Goal: Task Accomplishment & Management: Complete application form

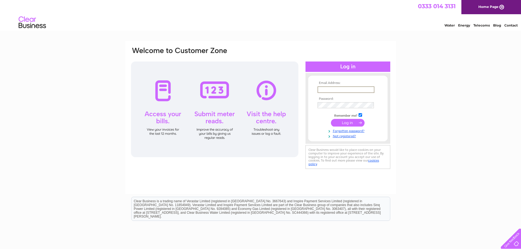
click at [322, 92] on input "text" at bounding box center [345, 89] width 57 height 7
type input "j.ahnmed@stirlingco.com"
click at [361, 131] on link "Forgotten password?" at bounding box center [348, 130] width 62 height 5
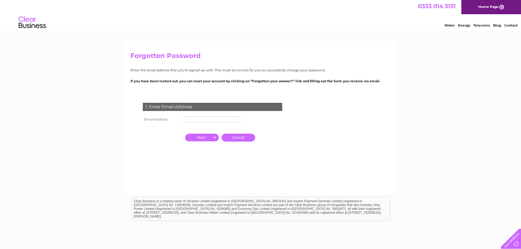
click at [199, 115] on td "1. Enter Email Address" at bounding box center [212, 106] width 142 height 18
click at [198, 120] on input "text" at bounding box center [212, 119] width 56 height 6
type input "j.ahmed@stiringco.com"
click at [210, 135] on input "button" at bounding box center [202, 138] width 34 height 8
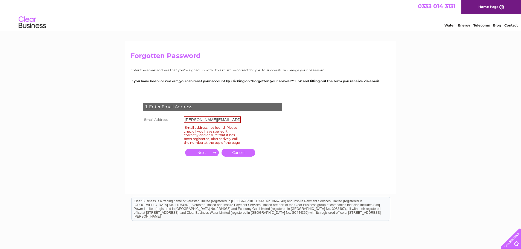
click at [249, 156] on link "Cancel" at bounding box center [238, 153] width 34 height 8
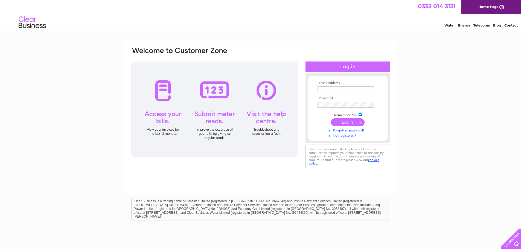
click at [339, 137] on link "Not registered?" at bounding box center [348, 135] width 62 height 5
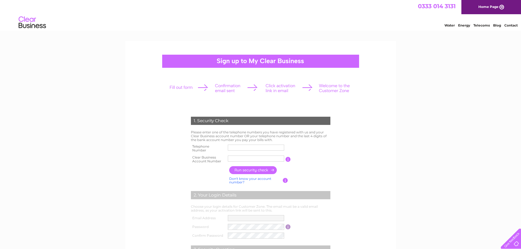
click at [238, 148] on input "text" at bounding box center [256, 148] width 56 height 6
type input "07985130455"
click at [240, 159] on input "text" at bounding box center [256, 159] width 56 height 6
paste input "974406"
type input "974406"
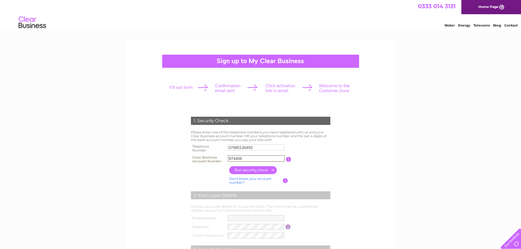
click at [246, 172] on input "button" at bounding box center [253, 170] width 48 height 8
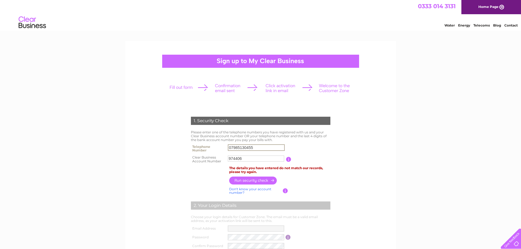
drag, startPoint x: 233, startPoint y: 148, endPoint x: 137, endPoint y: 148, distance: 96.5
click at [144, 148] on form "1. Security Check Please enter one of the telephone numbers you have registered…" at bounding box center [260, 213] width 260 height 215
type input "02085480449"
click at [243, 181] on input "button" at bounding box center [253, 181] width 48 height 8
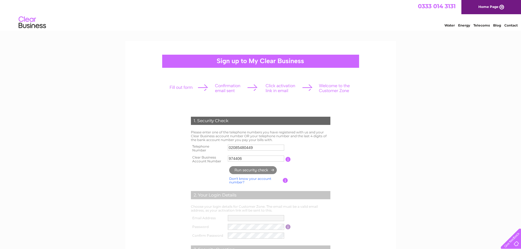
type input "**********"
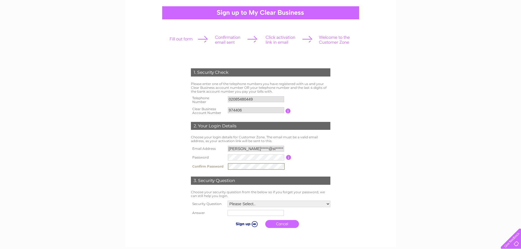
scroll to position [55, 0]
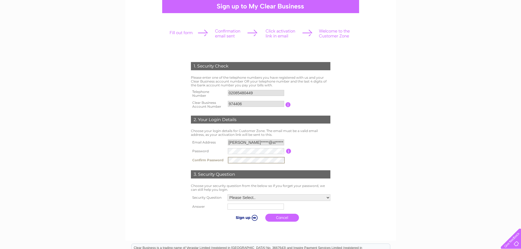
click at [264, 198] on select "Please Select.. In what town or city was your first job? In what town or city d…" at bounding box center [278, 197] width 103 height 7
select select "4"
click at [227, 194] on select "Please Select.. In what town or city was your first job? In what town or city d…" at bounding box center [278, 197] width 103 height 7
click at [256, 206] on input "text" at bounding box center [255, 206] width 57 height 7
type input "s"
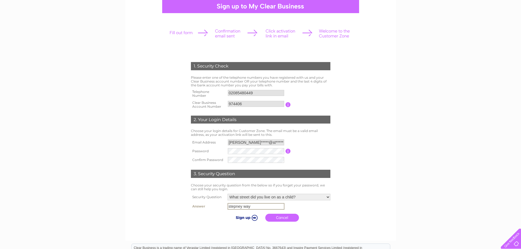
type input "stepney way"
click at [250, 218] on input "submit" at bounding box center [246, 218] width 34 height 8
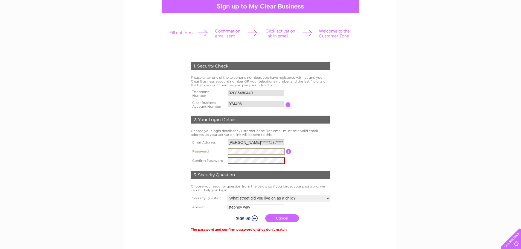
click at [220, 150] on tr "Password Password must be at least 6 characters long" at bounding box center [260, 151] width 142 height 9
click at [247, 216] on input "submit" at bounding box center [246, 218] width 34 height 8
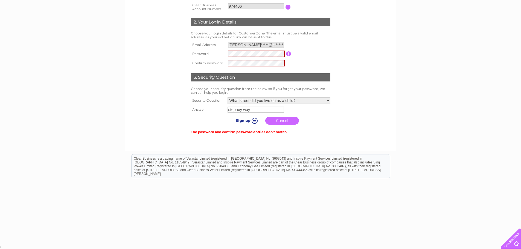
scroll to position [98, 0]
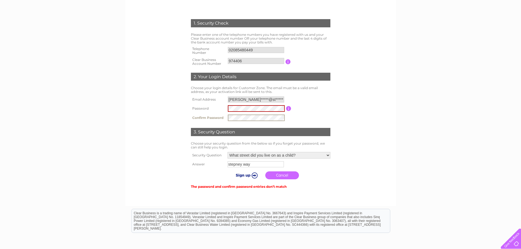
click at [202, 119] on tr "Confirm Password" at bounding box center [260, 117] width 142 height 9
click at [245, 106] on td at bounding box center [256, 108] width 60 height 9
drag, startPoint x: 247, startPoint y: 105, endPoint x: 206, endPoint y: 110, distance: 40.8
click at [209, 110] on tr "Password Password must be at least 6 characters long" at bounding box center [260, 108] width 142 height 9
click at [243, 175] on input "submit" at bounding box center [246, 175] width 34 height 8
